Goal: Information Seeking & Learning: Understand process/instructions

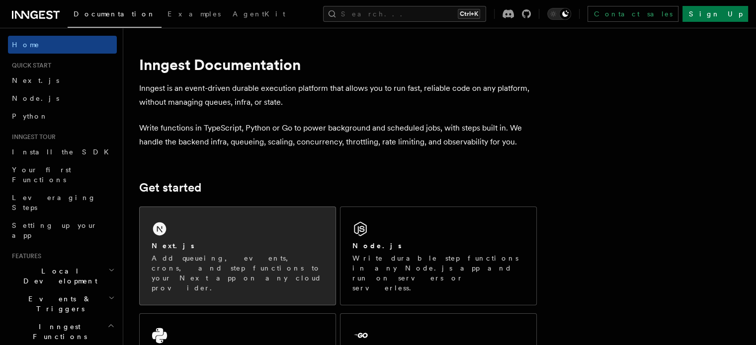
click at [194, 236] on div "Next.js Add queueing, events, crons, and step functions to your Next app on any…" at bounding box center [238, 256] width 196 height 98
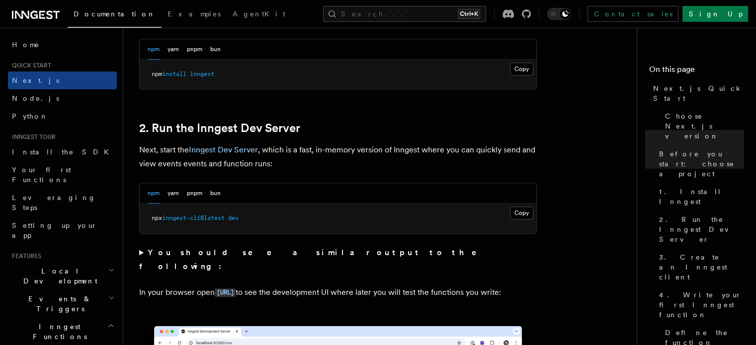
scroll to position [617, 0]
click at [512, 216] on button "Copy Copied" at bounding box center [521, 212] width 23 height 13
click at [520, 206] on button "Copy Copied" at bounding box center [521, 212] width 23 height 13
